Goal: Navigation & Orientation: Find specific page/section

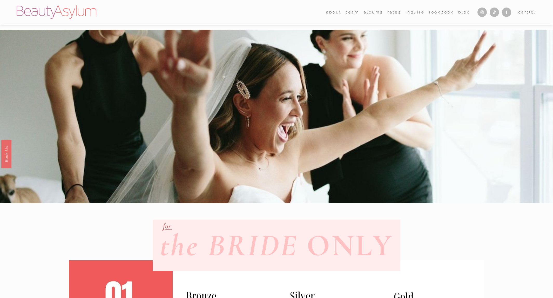
click at [368, 12] on link "albums" at bounding box center [373, 12] width 19 height 8
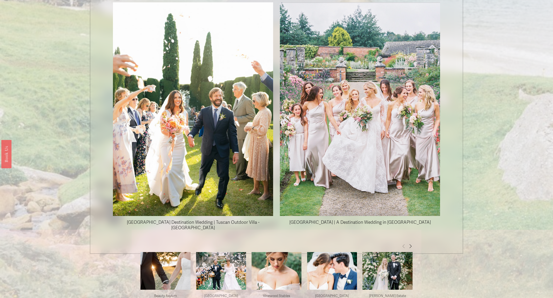
scroll to position [543, 0]
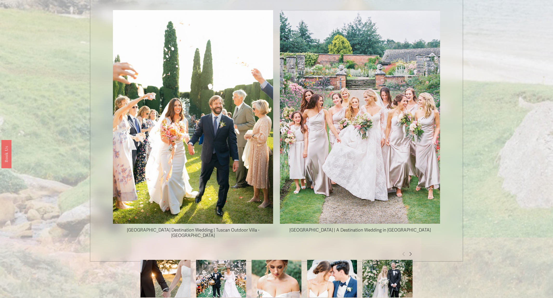
click at [378, 95] on img at bounding box center [359, 117] width 287 height 214
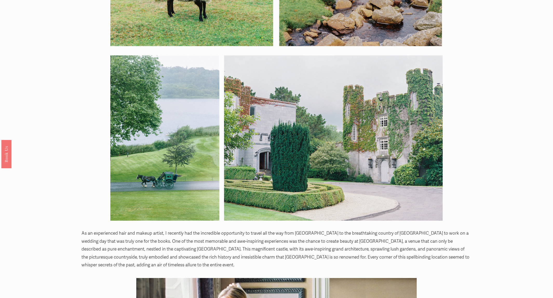
scroll to position [169, 0]
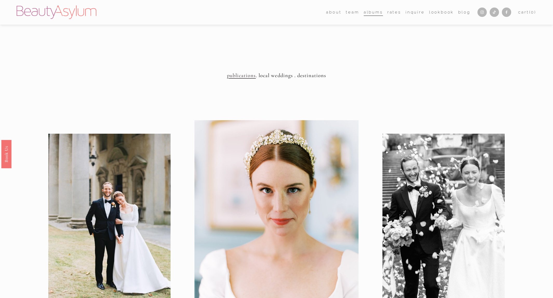
click at [349, 10] on span "team" at bounding box center [352, 12] width 13 height 7
click at [0, 0] on link "Charlotte" at bounding box center [0, 0] width 0 height 0
